Goal: Check status: Check status

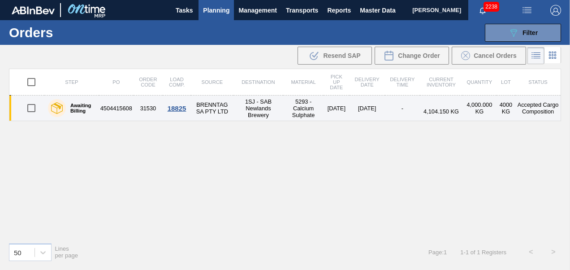
click at [175, 108] on div "18825" at bounding box center [177, 108] width 26 height 8
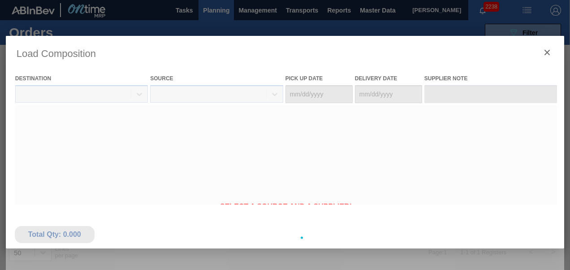
type Date "[DATE]"
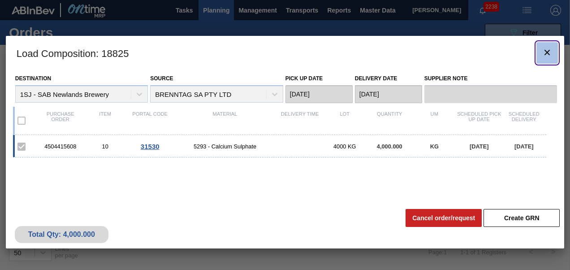
click at [546, 49] on icon "botão de ícone" at bounding box center [547, 52] width 11 height 11
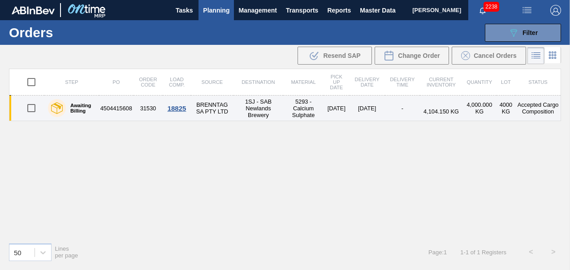
click at [65, 110] on div at bounding box center [57, 108] width 18 height 18
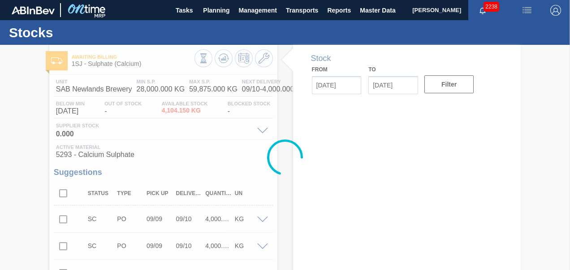
type input "[DATE]"
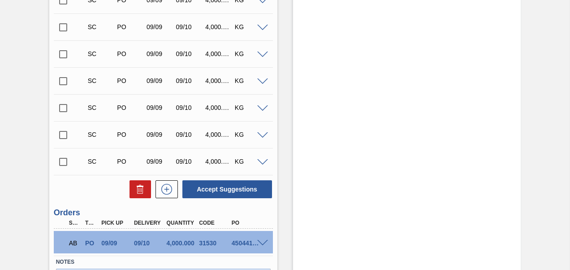
scroll to position [440, 0]
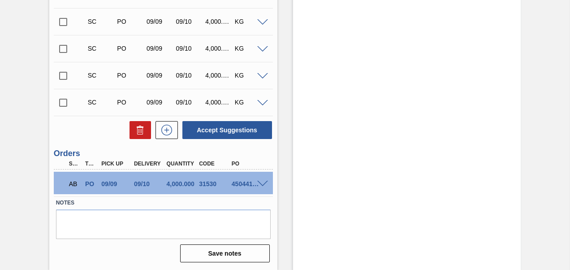
click at [265, 183] on span at bounding box center [262, 184] width 11 height 7
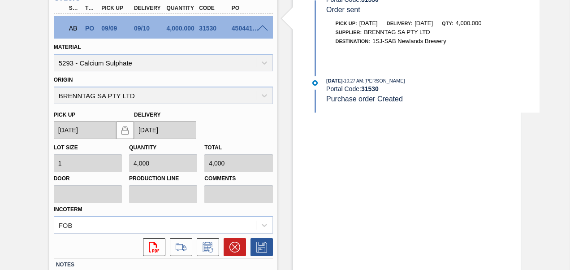
scroll to position [657, 0]
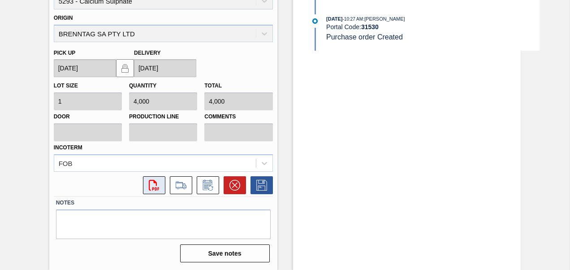
click at [150, 181] on icon at bounding box center [154, 185] width 10 height 11
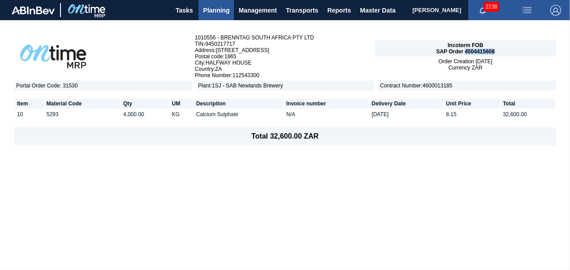
drag, startPoint x: 466, startPoint y: 50, endPoint x: 497, endPoint y: 54, distance: 31.6
click at [497, 54] on div "Incoterm FOB SAP Order 4504415608" at bounding box center [465, 48] width 181 height 16
click at [216, 13] on span "Planning" at bounding box center [216, 10] width 26 height 11
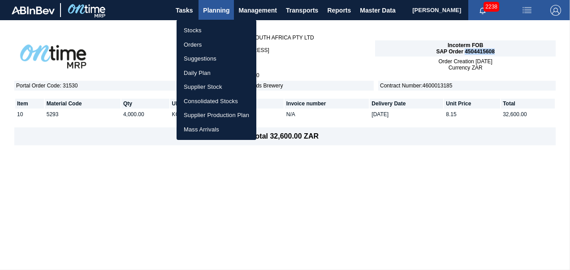
drag, startPoint x: 202, startPoint y: 27, endPoint x: 247, endPoint y: 42, distance: 47.9
click at [202, 27] on li "Stocks" at bounding box center [217, 30] width 80 height 14
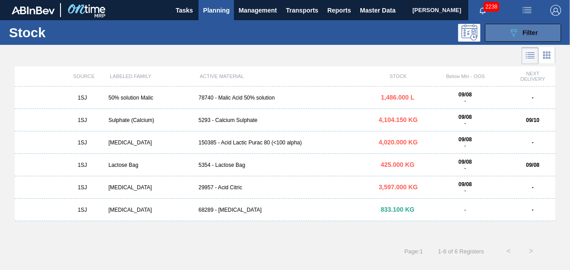
click at [508, 33] on icon "089F7B8B-B2A5-4AFE-B5C0-19BA573D28AC" at bounding box center [513, 32] width 11 height 11
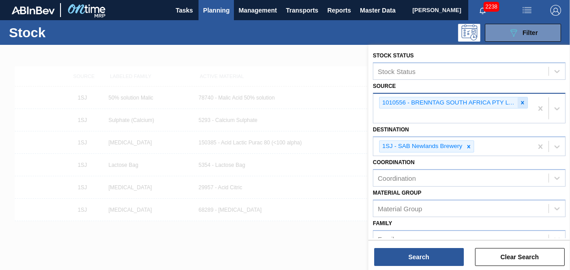
click at [521, 102] on icon at bounding box center [522, 102] width 6 height 6
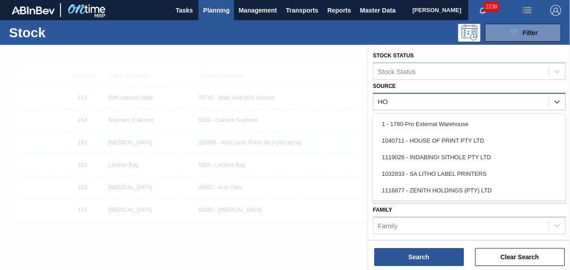
type input "HOU"
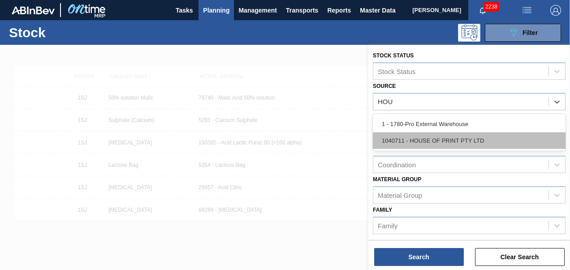
click at [461, 147] on div "1040711 - HOUSE OF PRINT PTY LTD" at bounding box center [469, 140] width 193 height 17
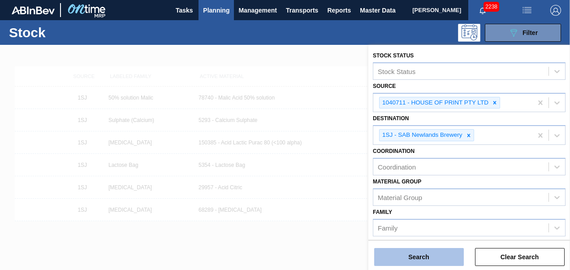
click at [406, 259] on button "Search" at bounding box center [419, 257] width 90 height 18
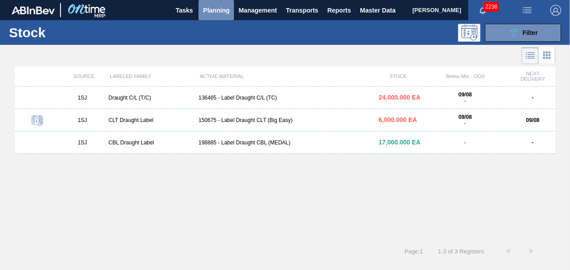
click at [220, 14] on span "Planning" at bounding box center [216, 10] width 26 height 11
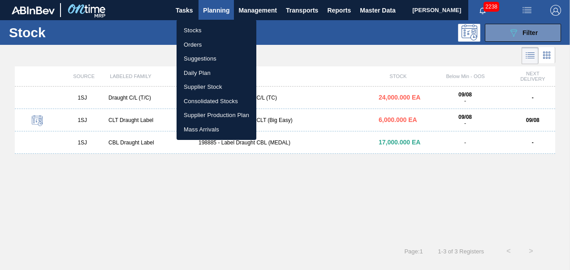
click at [204, 47] on li "Orders" at bounding box center [217, 45] width 80 height 14
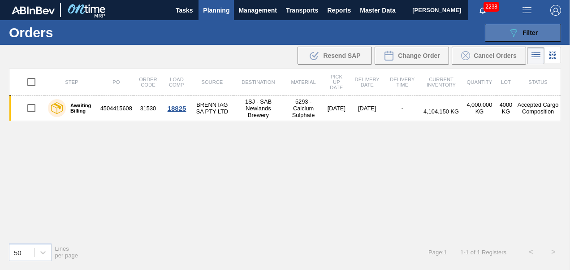
click at [523, 30] on span "Filter" at bounding box center [530, 32] width 15 height 7
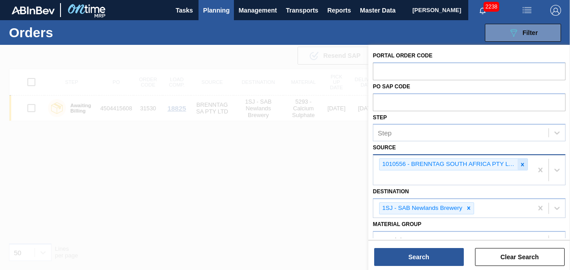
click at [521, 162] on icon at bounding box center [522, 164] width 6 height 6
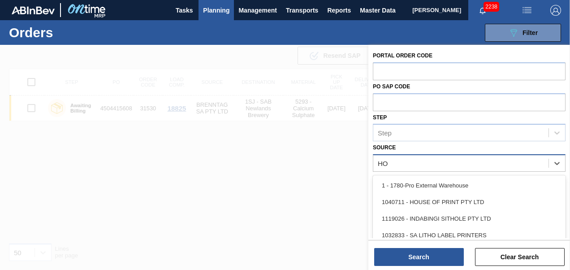
type input "HOU"
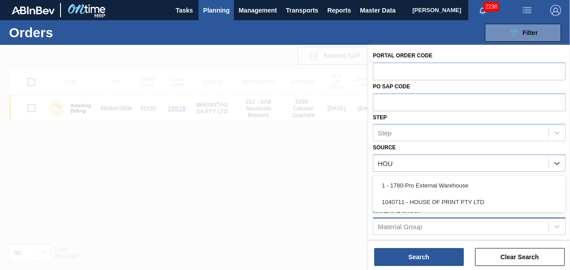
drag, startPoint x: 452, startPoint y: 201, endPoint x: 426, endPoint y: 229, distance: 38.1
click at [452, 200] on div "1040711 - HOUSE OF PRINT PTY LTD" at bounding box center [469, 202] width 193 height 17
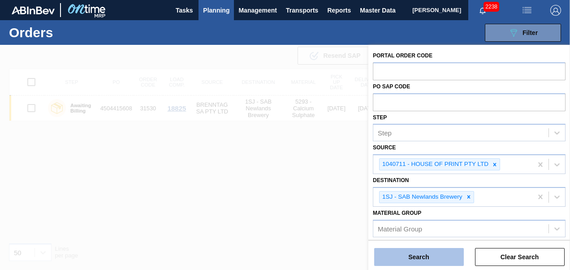
click at [419, 261] on button "Search" at bounding box center [419, 257] width 90 height 18
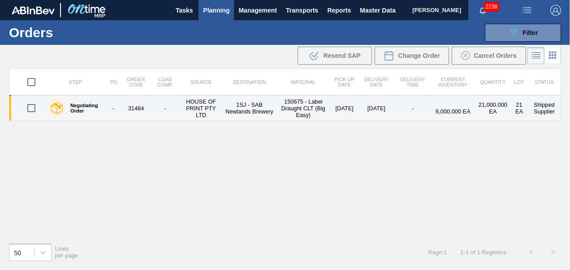
click at [135, 107] on td "31484" at bounding box center [136, 108] width 30 height 26
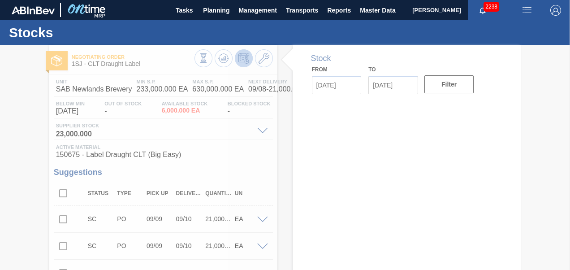
type input "[DATE]"
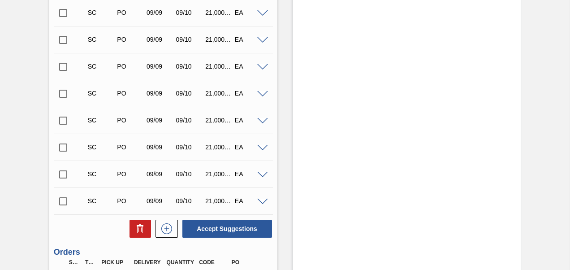
scroll to position [628, 0]
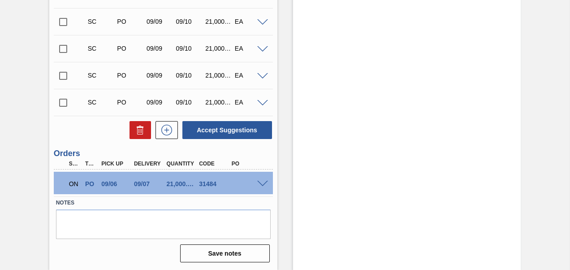
click at [260, 181] on span at bounding box center [262, 184] width 11 height 7
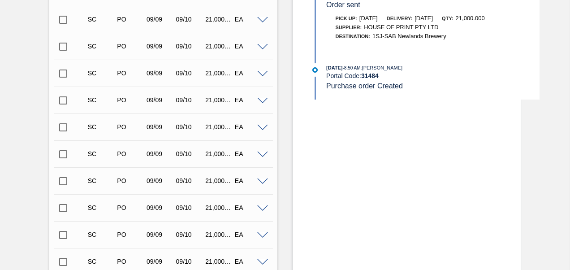
scroll to position [0, 0]
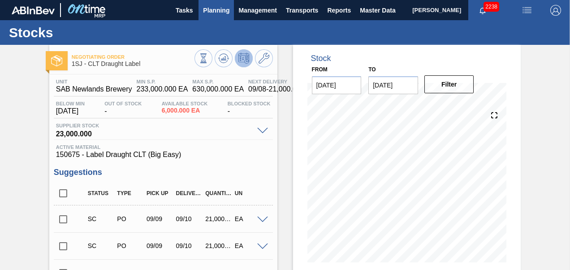
click at [215, 16] on button "Planning" at bounding box center [216, 10] width 35 height 20
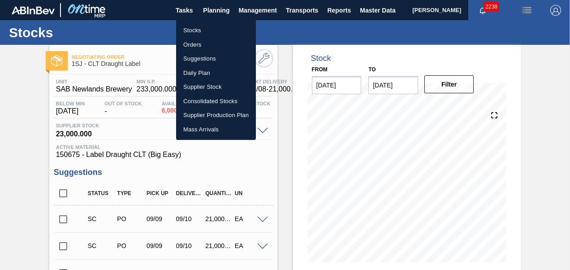
click at [191, 30] on li "Stocks" at bounding box center [216, 30] width 80 height 14
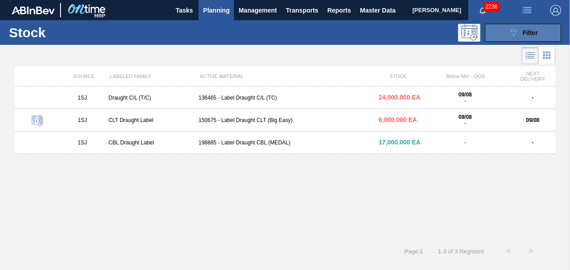
click at [521, 25] on button "089F7B8B-B2A5-4AFE-B5C0-19BA573D28AC Filter" at bounding box center [523, 33] width 76 height 18
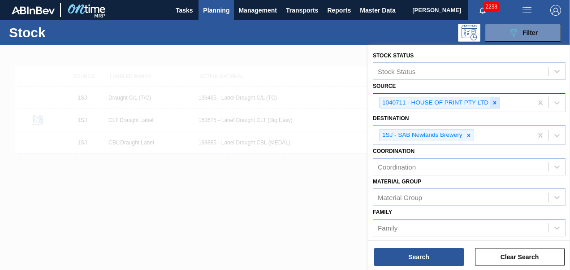
click at [492, 102] on icon at bounding box center [495, 102] width 6 height 6
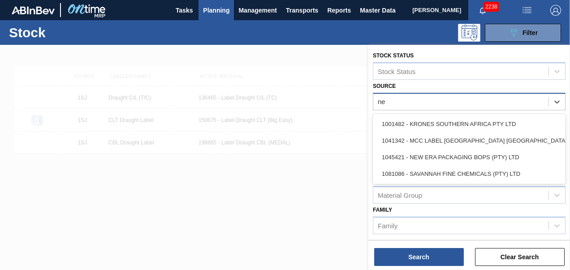
type input "new"
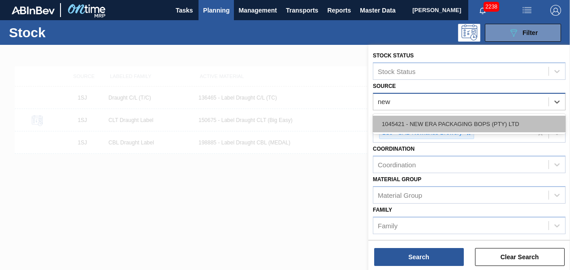
click at [465, 127] on div "1045421 - NEW ERA PACKAGING BOPS (PTY) LTD" at bounding box center [469, 124] width 193 height 17
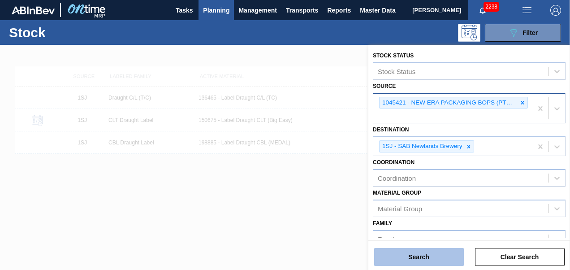
click at [425, 261] on button "Search" at bounding box center [419, 257] width 90 height 18
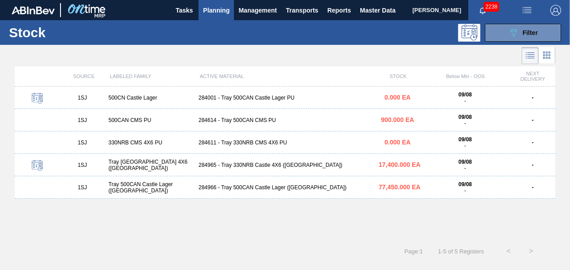
click at [235, 121] on div "284614 - Tray 500CAN CMS PU" at bounding box center [285, 120] width 180 height 6
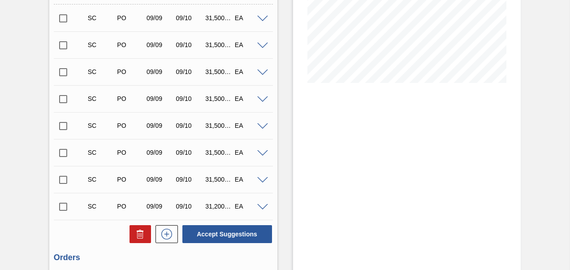
scroll to position [90, 0]
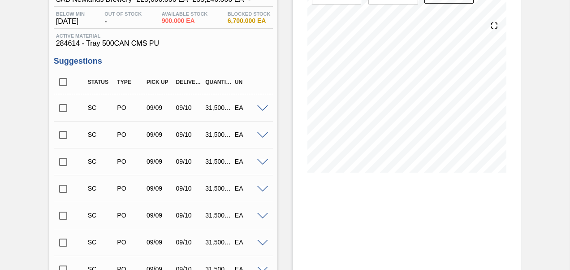
click at [62, 106] on input "checkbox" at bounding box center [63, 108] width 19 height 19
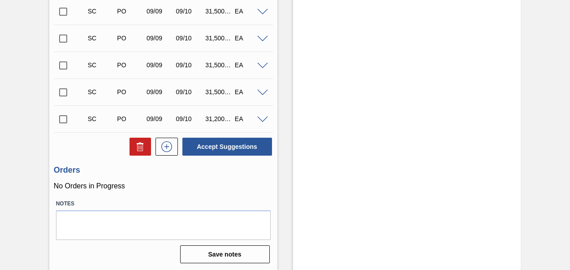
scroll to position [269, 0]
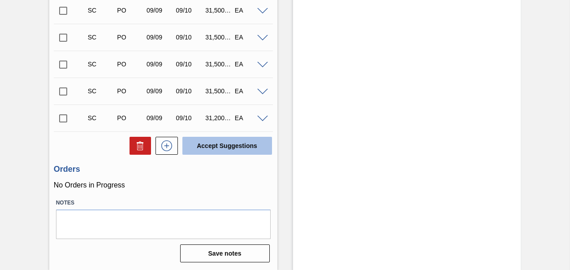
click at [219, 145] on button "Accept Suggestions" at bounding box center [227, 146] width 90 height 18
checkbox input "false"
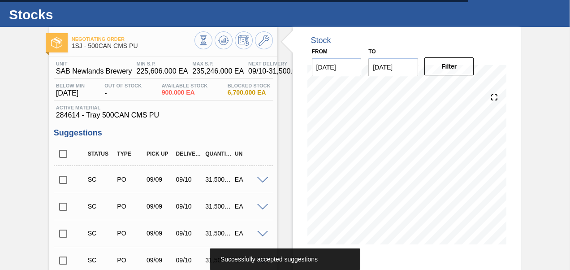
scroll to position [0, 0]
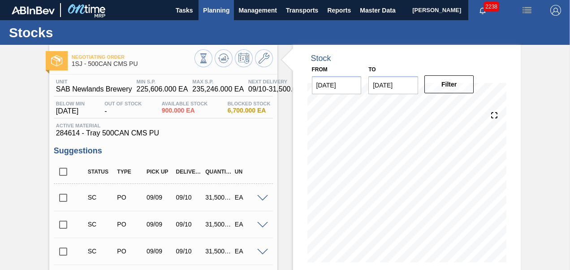
click at [215, 14] on span "Planning" at bounding box center [216, 10] width 26 height 11
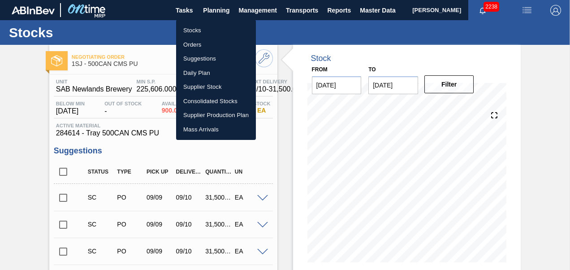
click at [196, 45] on li "Orders" at bounding box center [216, 45] width 80 height 14
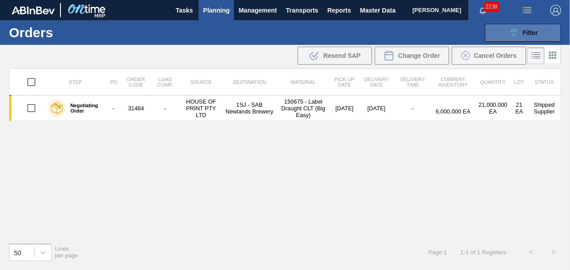
click at [523, 32] on span "Filter" at bounding box center [530, 32] width 15 height 7
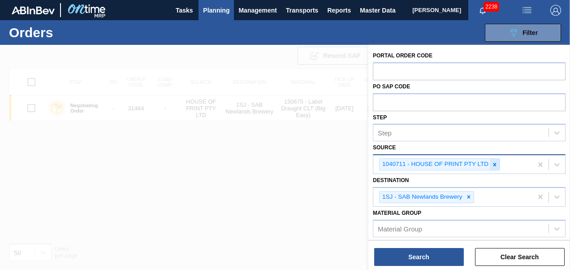
click at [492, 165] on icon at bounding box center [495, 164] width 6 height 6
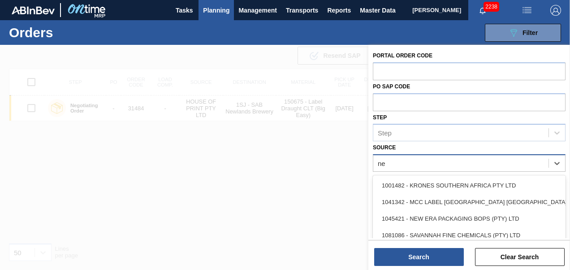
type input "new"
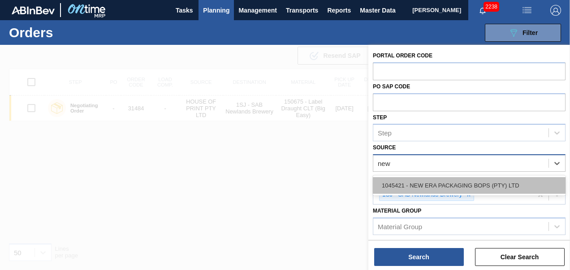
click at [467, 185] on div "1045421 - NEW ERA PACKAGING BOPS (PTY) LTD" at bounding box center [469, 185] width 193 height 17
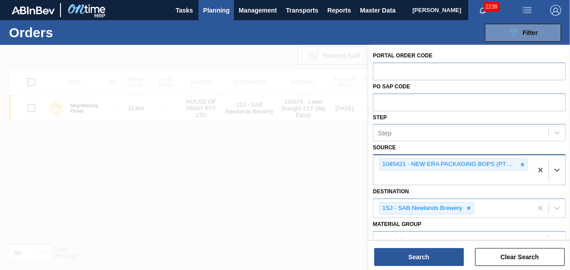
click at [439, 266] on div "Portal Order Code PO SAP Code Step Step Source option 1045421 - NEW ERA PACKAGI…" at bounding box center [469, 158] width 202 height 227
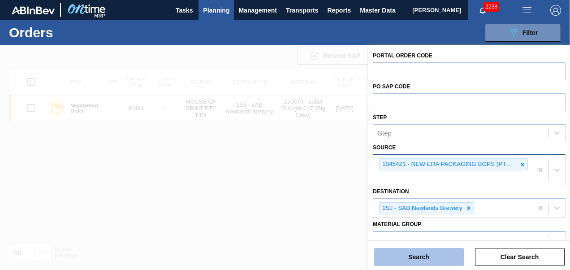
click at [437, 264] on button "Search" at bounding box center [419, 257] width 90 height 18
